Goal: Information Seeking & Learning: Learn about a topic

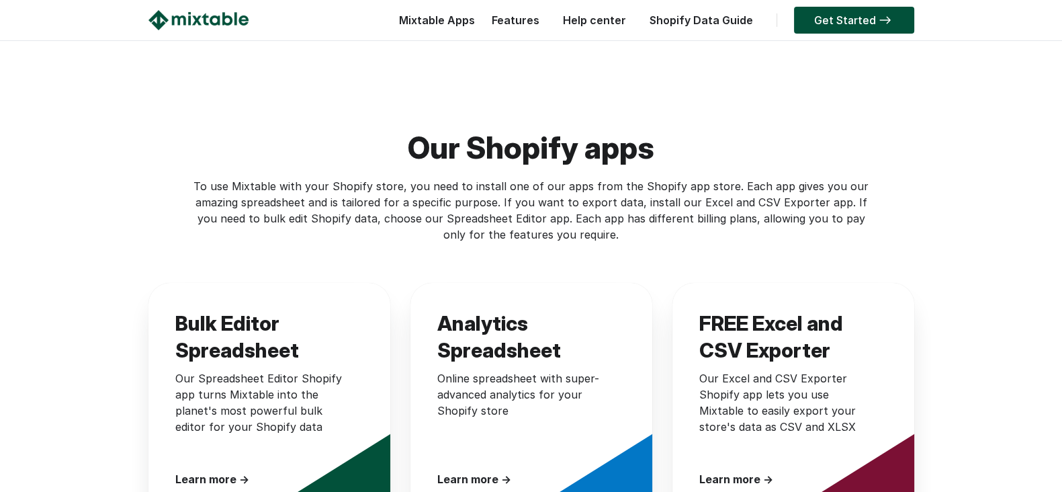
scroll to position [335, 0]
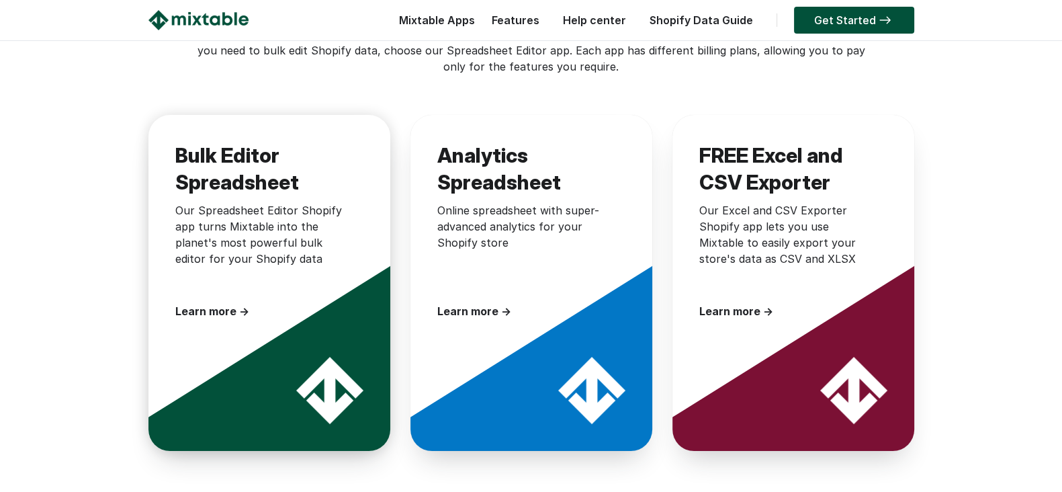
click at [334, 354] on div at bounding box center [282, 343] width 269 height 269
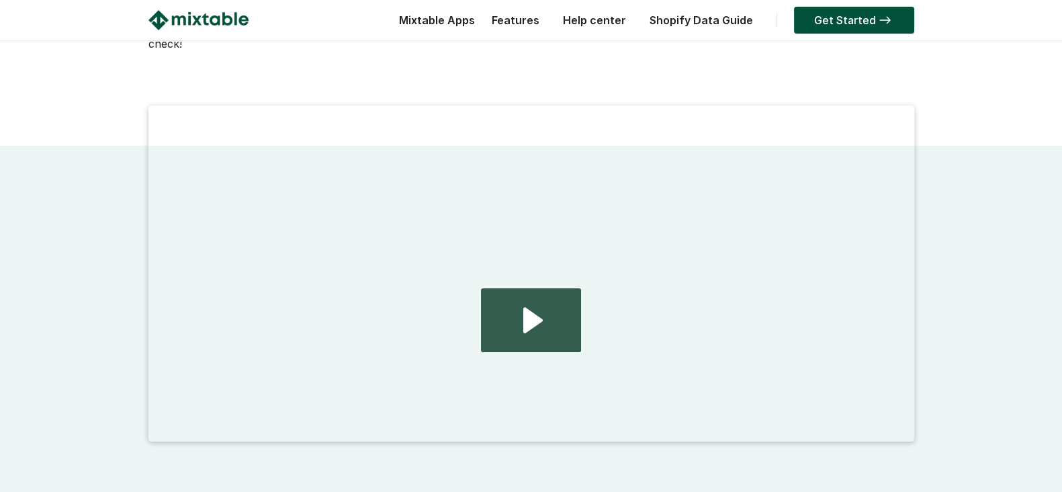
scroll to position [252, 0]
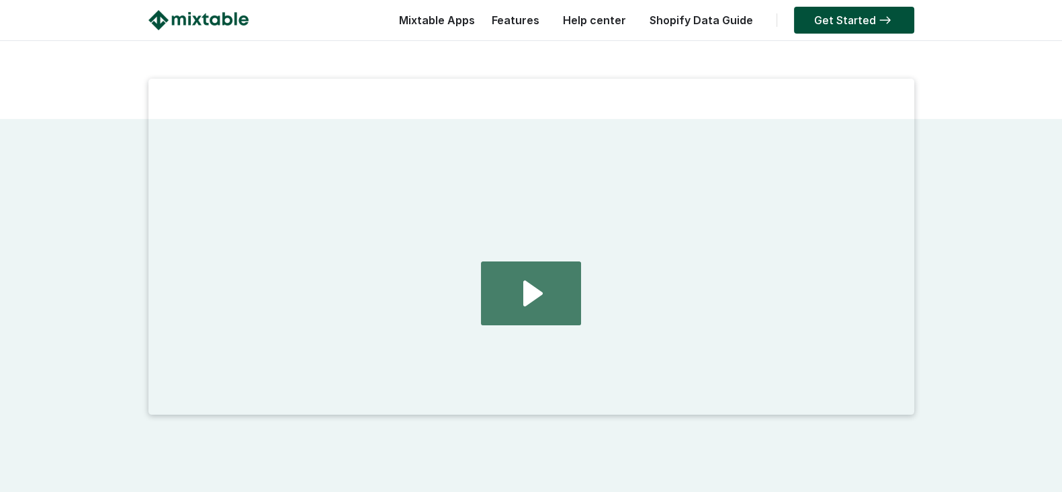
click at [568, 303] on icon "Play Video: 2024.08.01 - home page demo video" at bounding box center [530, 293] width 99 height 64
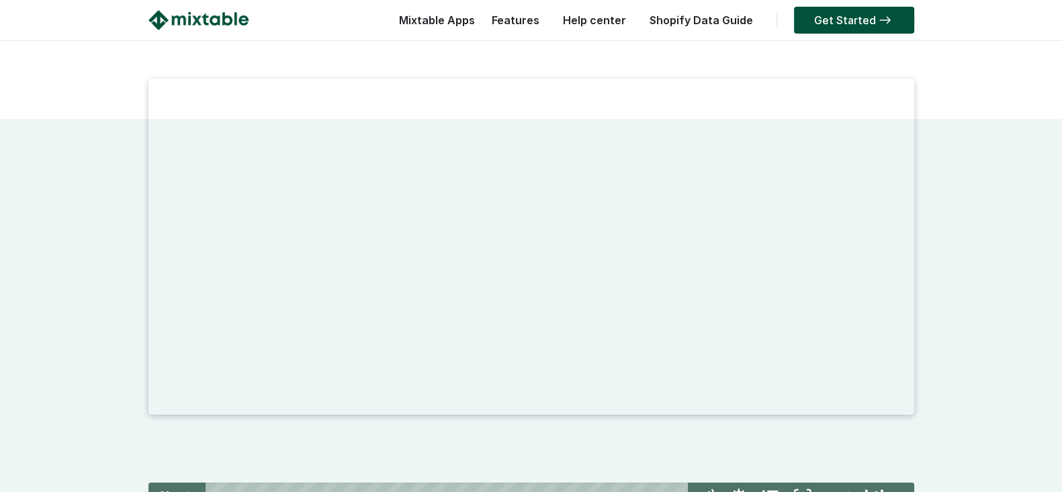
scroll to position [420, 0]
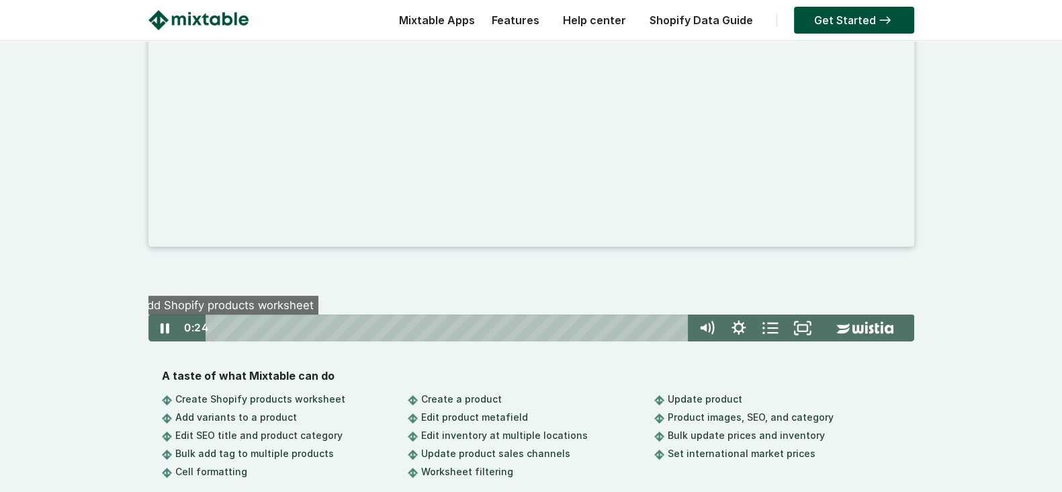
click at [222, 326] on span "●" at bounding box center [219, 327] width 3 height 3
drag, startPoint x: 223, startPoint y: 324, endPoint x: 158, endPoint y: 337, distance: 66.5
click at [176, 337] on div "Click for sound @keyframes VOLUME_SMALL_WAVE_FLASH { 0% { opacity: 0; } 33% { o…" at bounding box center [531, 152] width 766 height 403
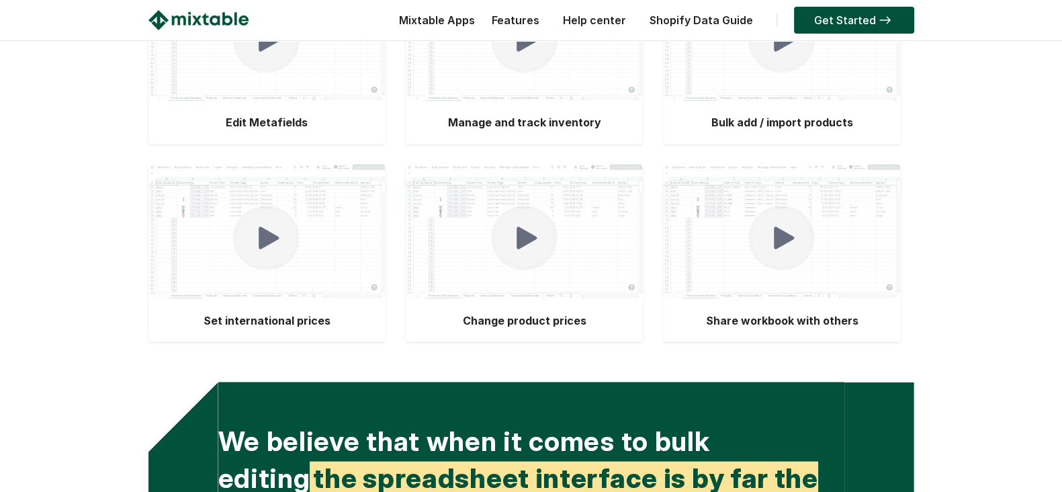
scroll to position [2939, 0]
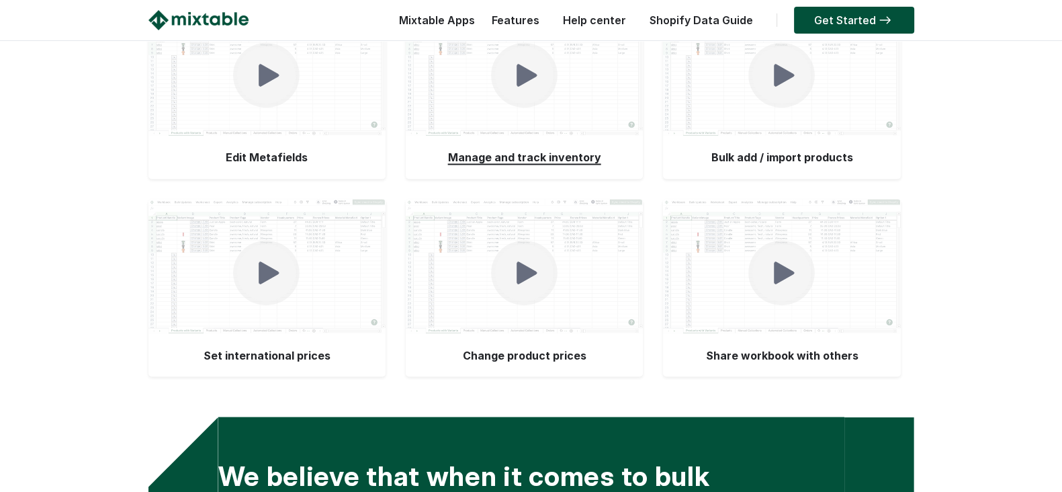
click at [539, 108] on img at bounding box center [524, 75] width 67 height 66
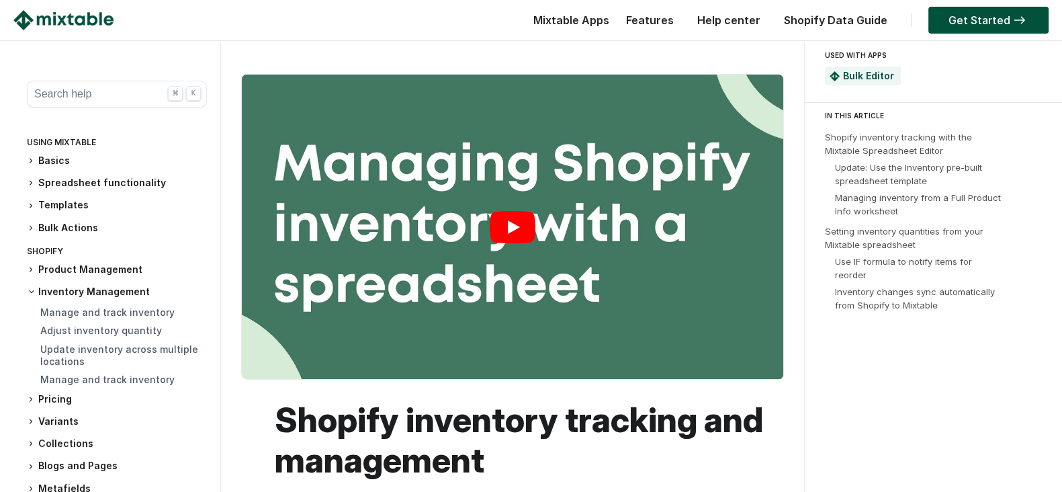
click at [524, 222] on link "Play" at bounding box center [512, 227] width 541 height 304
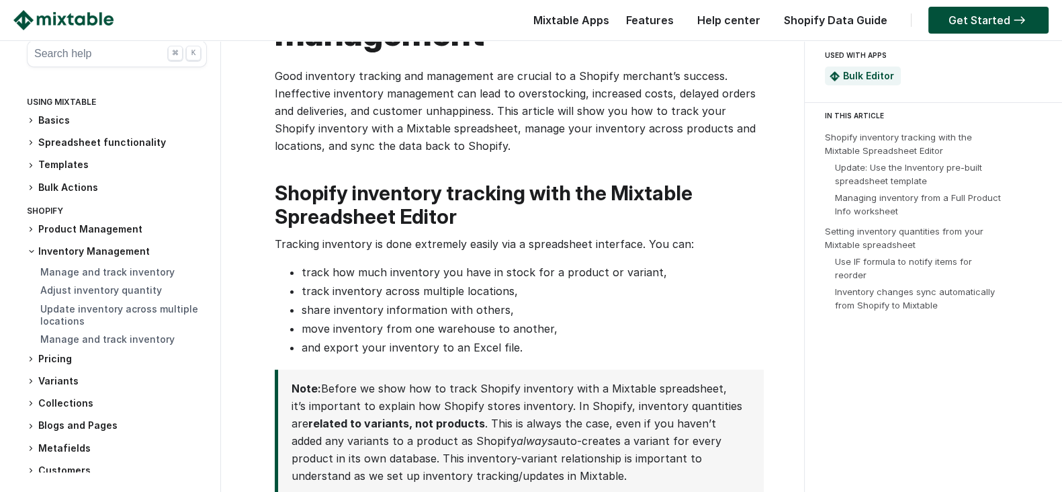
scroll to position [252, 0]
